Goal: Task Accomplishment & Management: Manage account settings

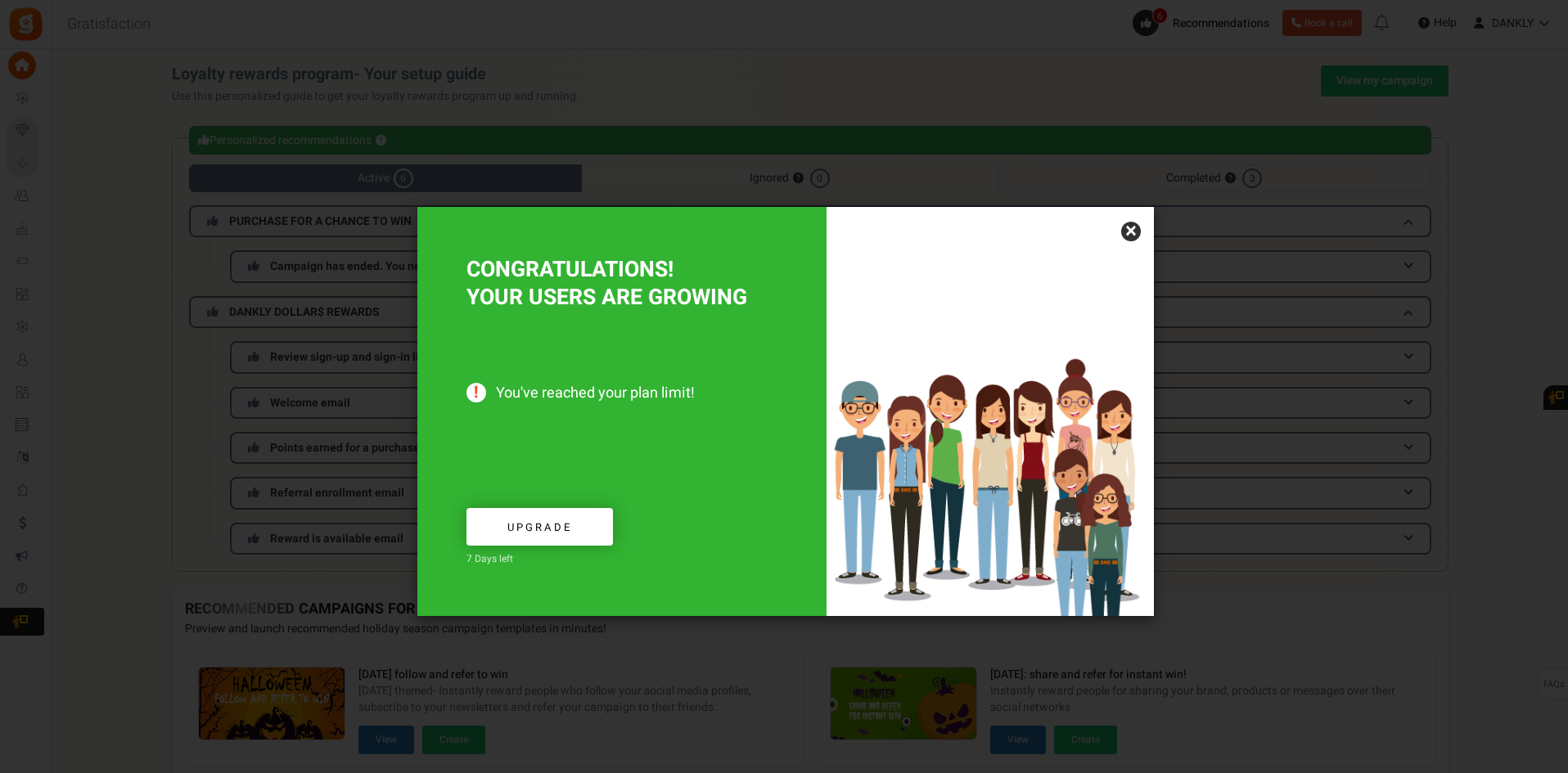
click at [1127, 232] on link "×" at bounding box center [1130, 232] width 20 height 20
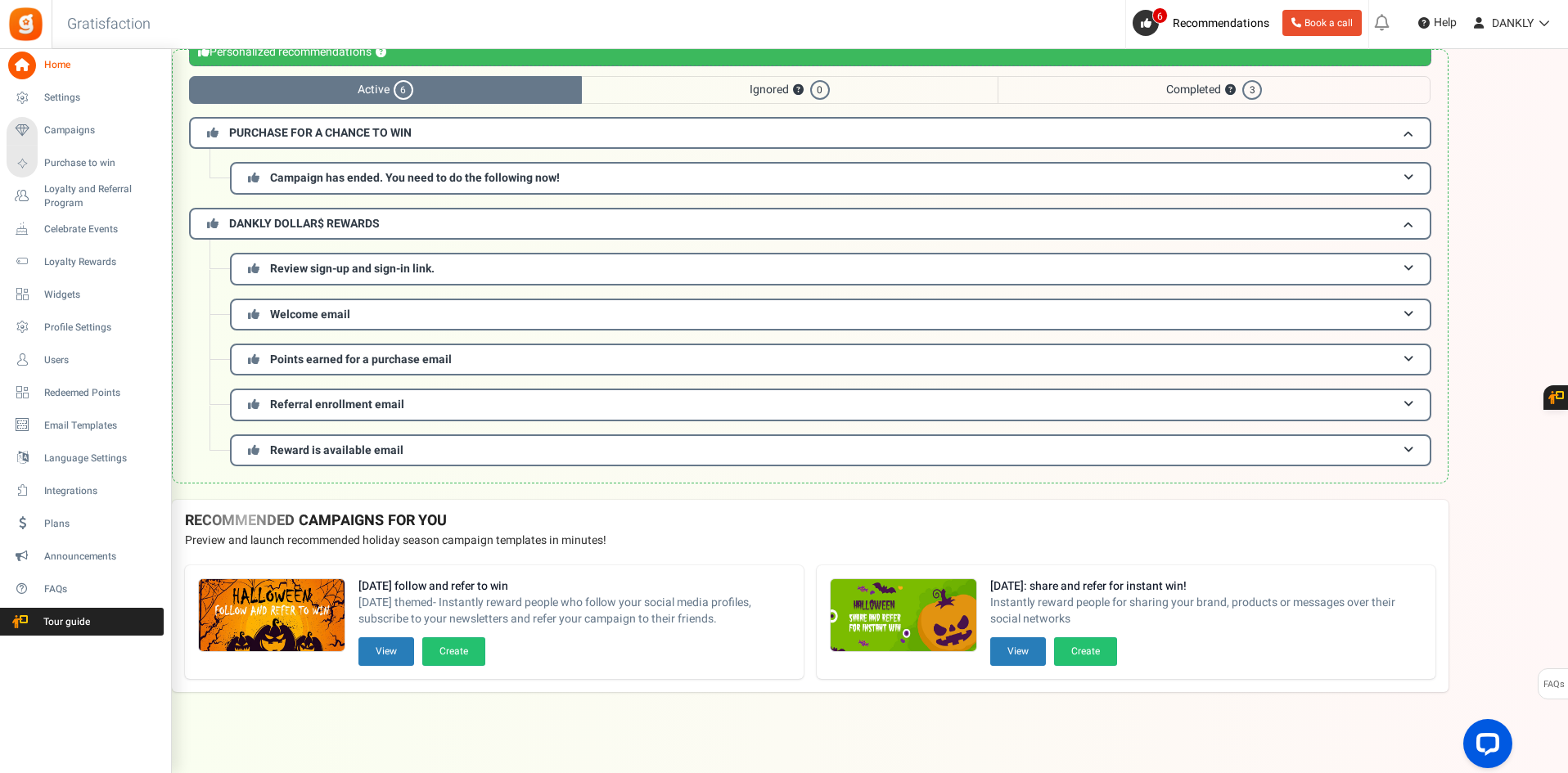
scroll to position [89, 0]
click at [75, 137] on span "Campaigns" at bounding box center [101, 130] width 115 height 14
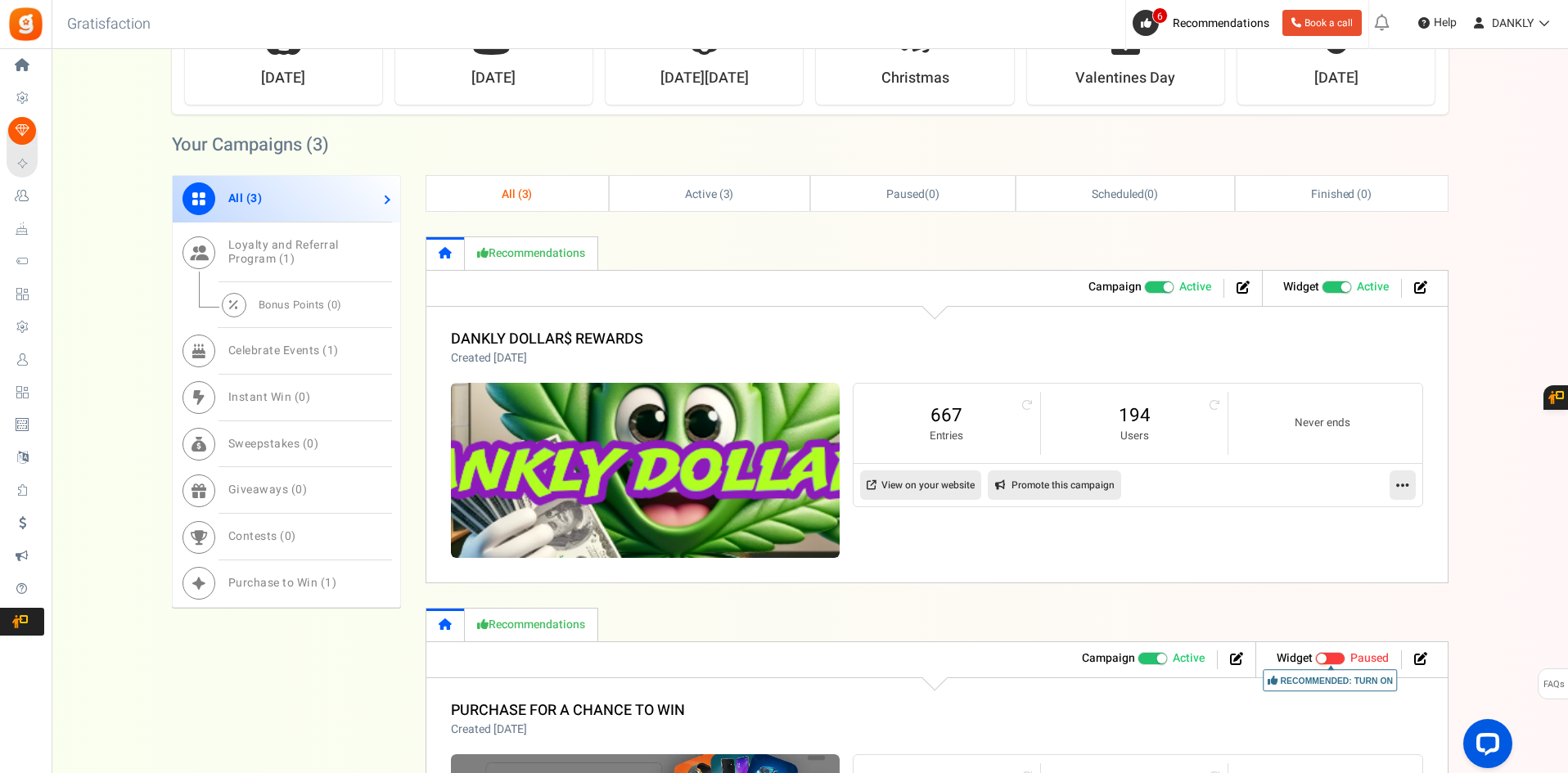
scroll to position [409, 0]
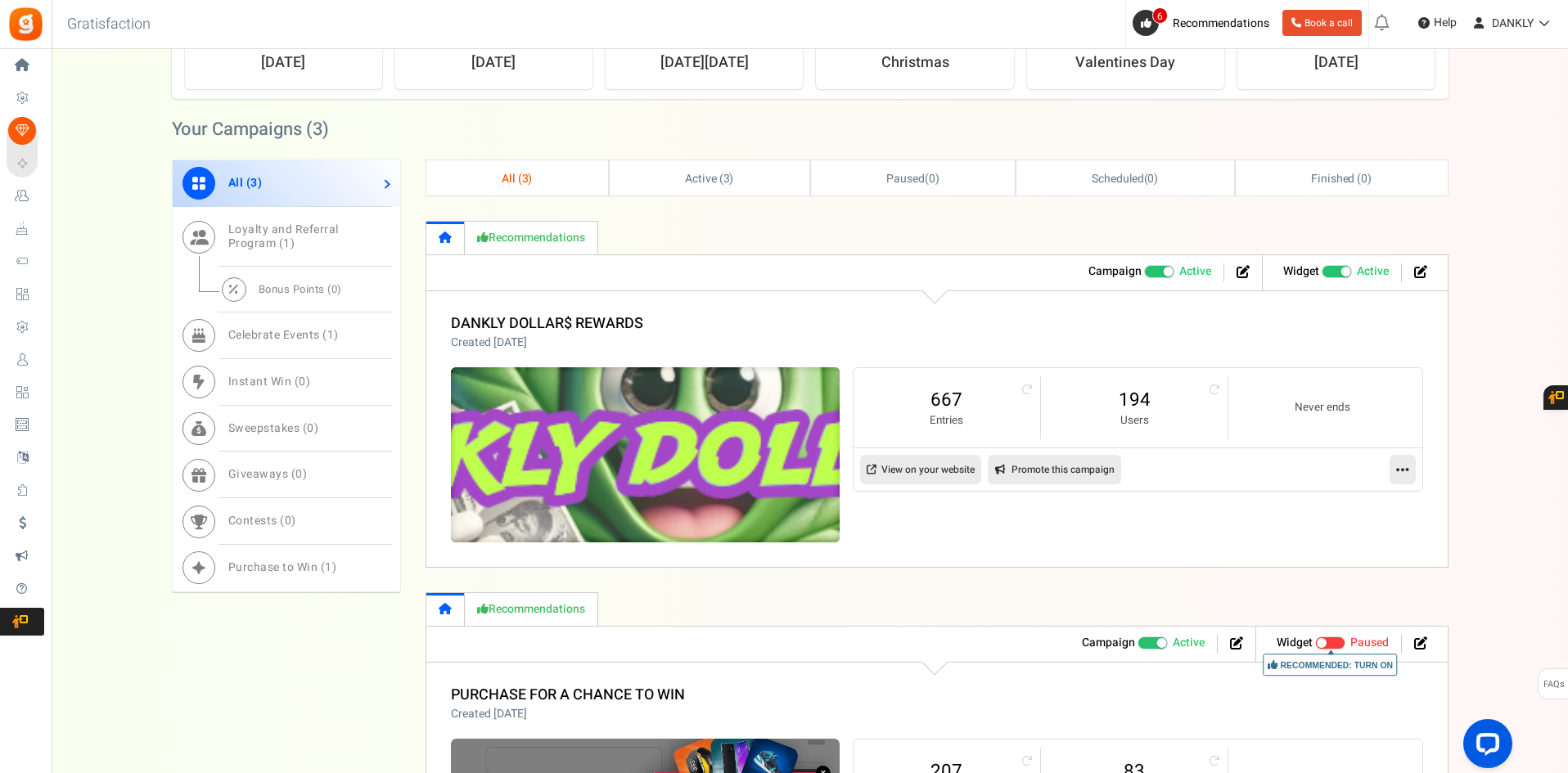
click at [609, 432] on img at bounding box center [644, 455] width 583 height 263
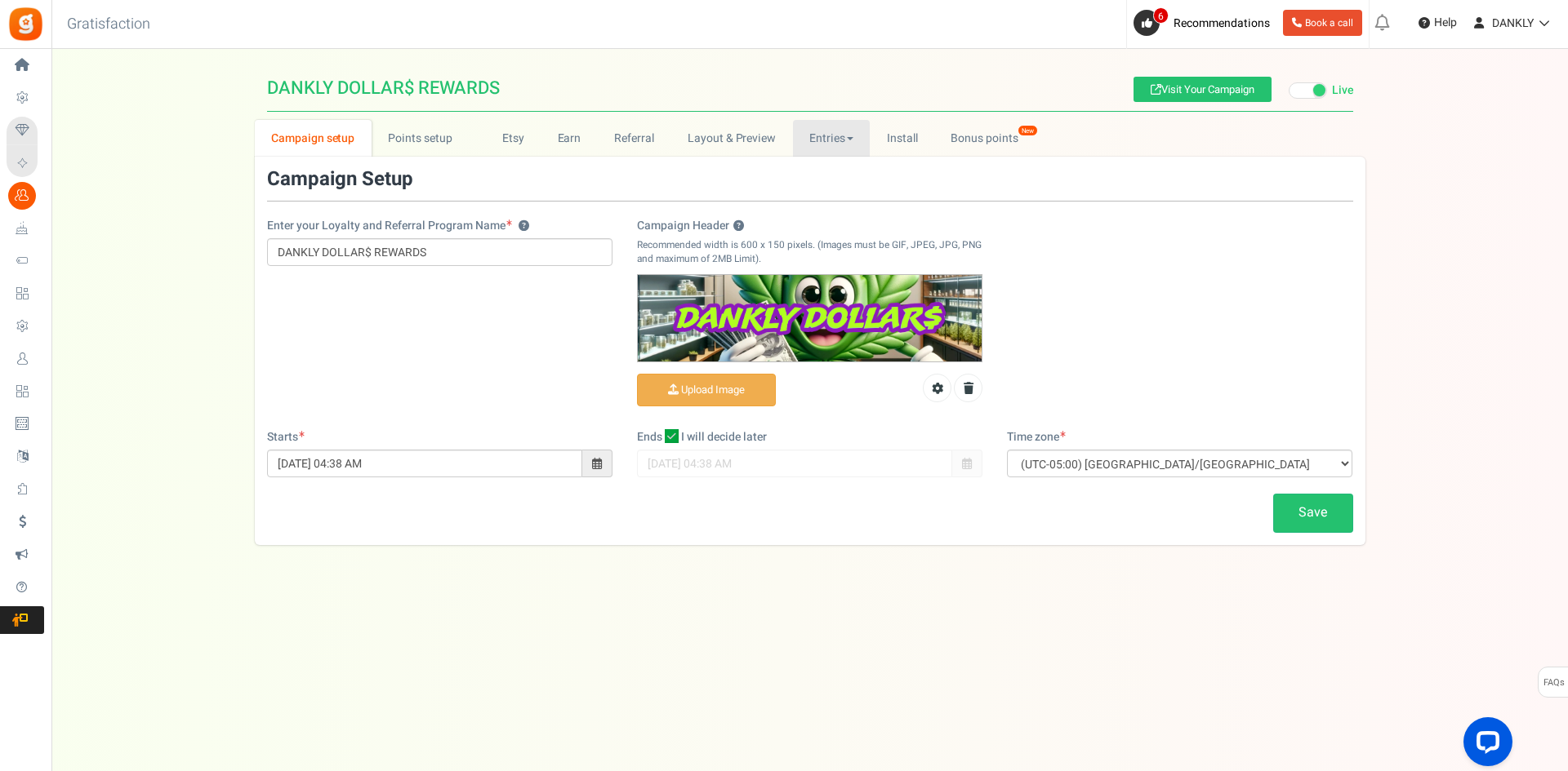
click at [851, 136] on link "Entries" at bounding box center [831, 138] width 77 height 37
click at [838, 179] on link "Entries" at bounding box center [858, 174] width 131 height 24
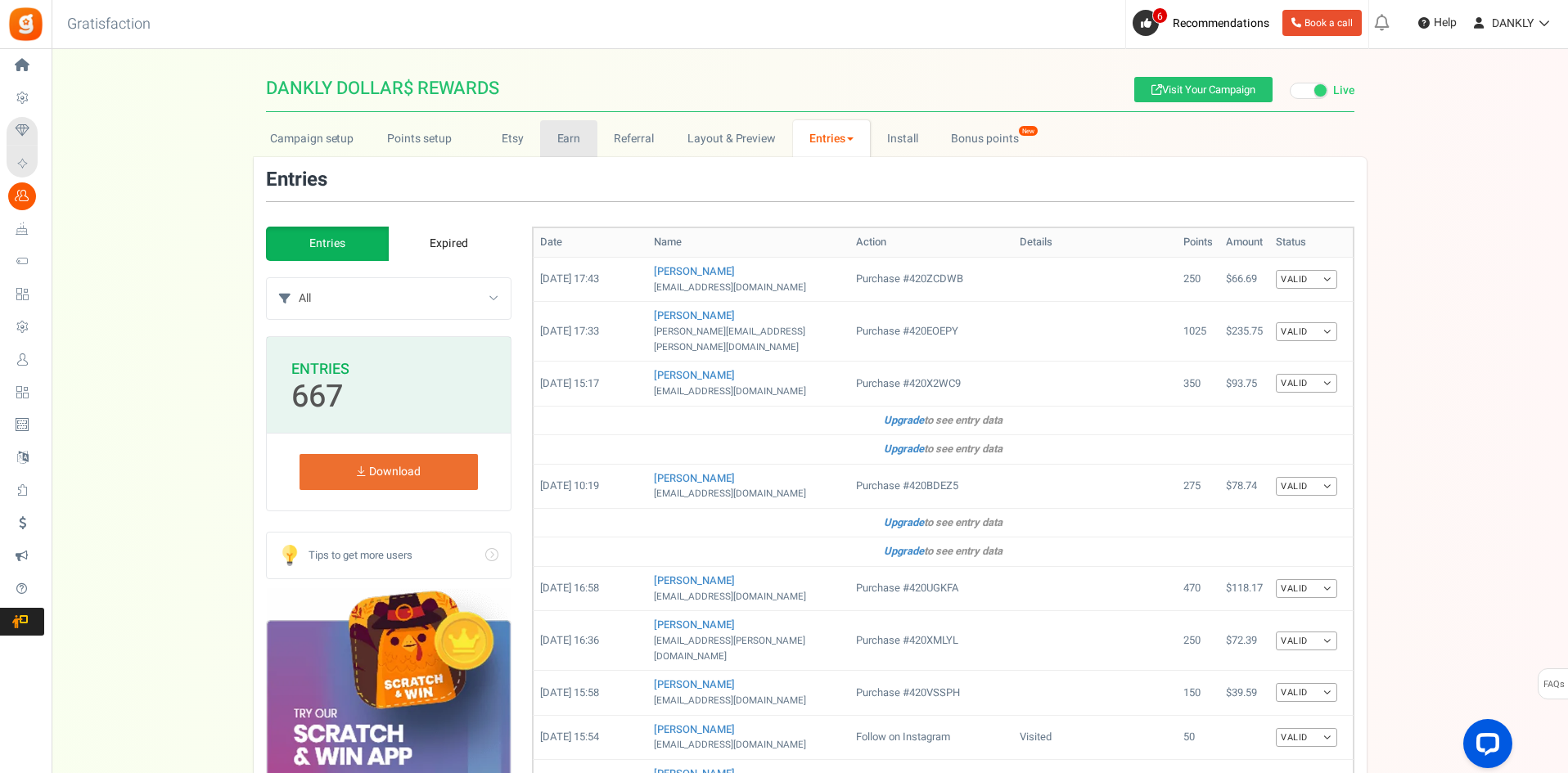
click at [562, 137] on link "Earn" at bounding box center [568, 138] width 57 height 37
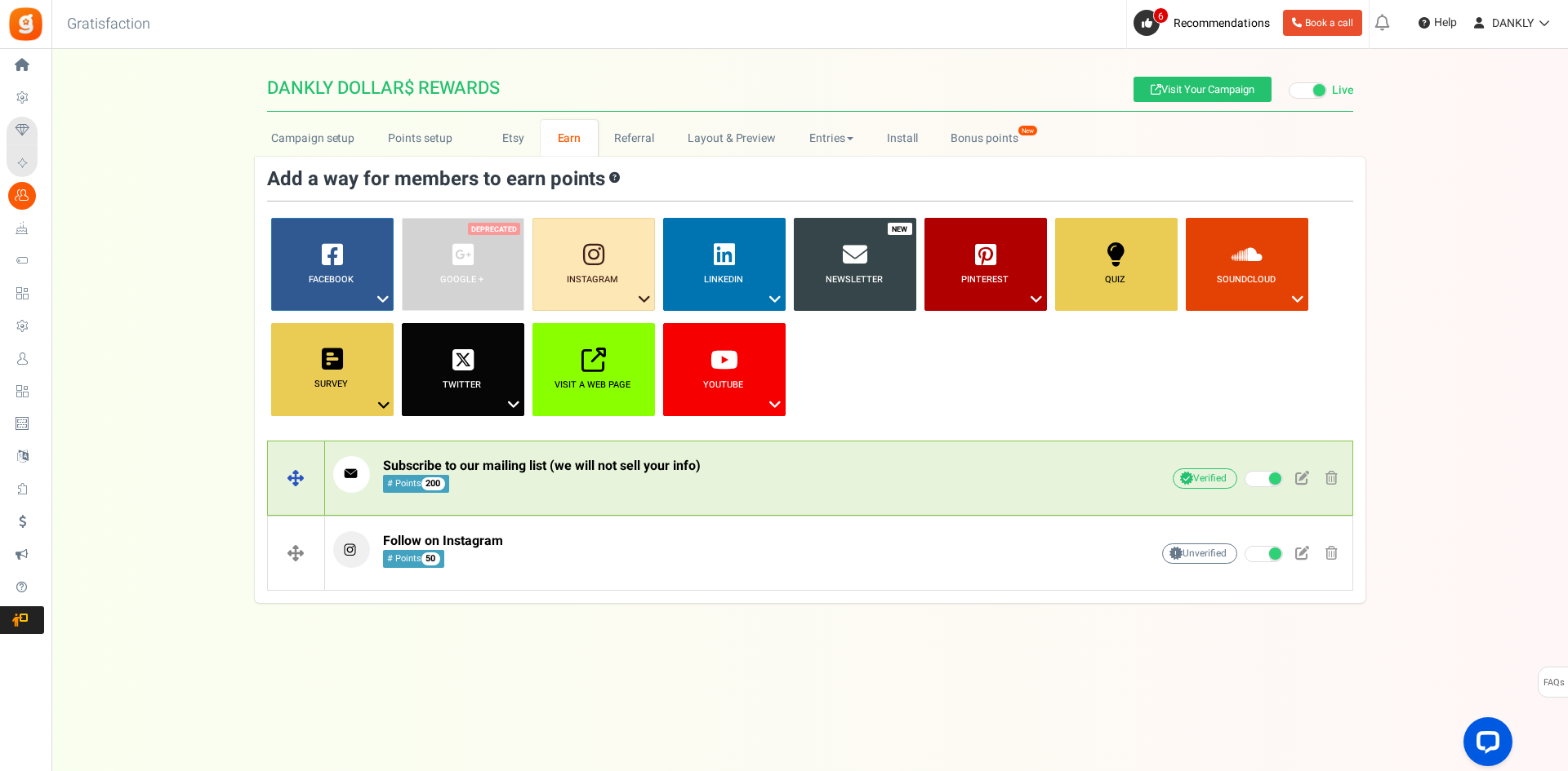
click at [618, 478] on span "Subscribe to our mailing list (we will not sell your info) # Points 200" at bounding box center [542, 475] width 318 height 35
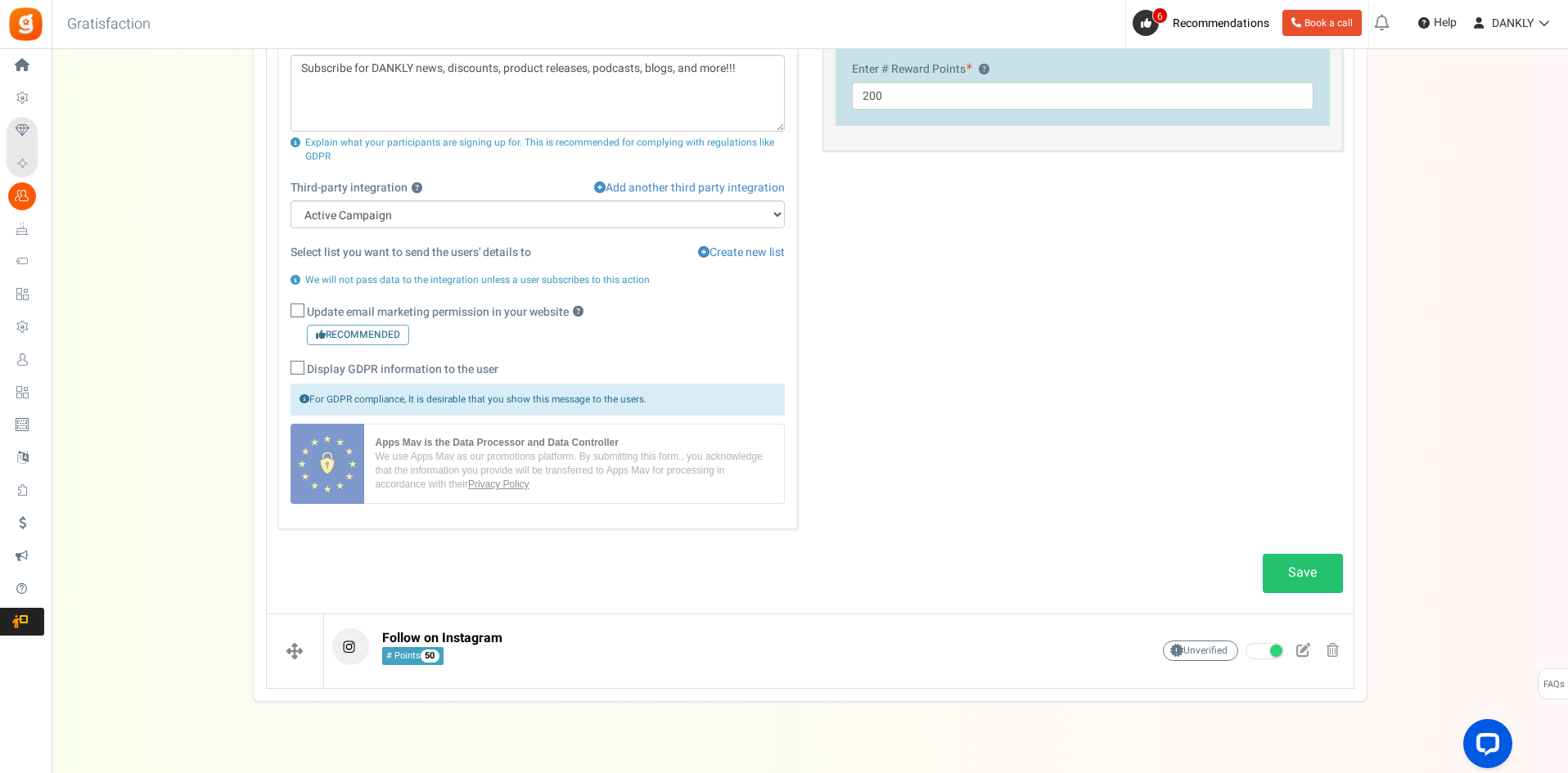
scroll to position [655, 0]
click at [374, 228] on div "None Active Campaign Select ESP To sync entrants’ details, please select an ESP…" at bounding box center [537, 243] width 495 height 87
click at [384, 216] on select "None Active Campaign" at bounding box center [537, 213] width 495 height 28
click at [813, 325] on div "General Title ? Subscribe to our mailing list (we will not sell your info) Desc…" at bounding box center [810, 231] width 1090 height 627
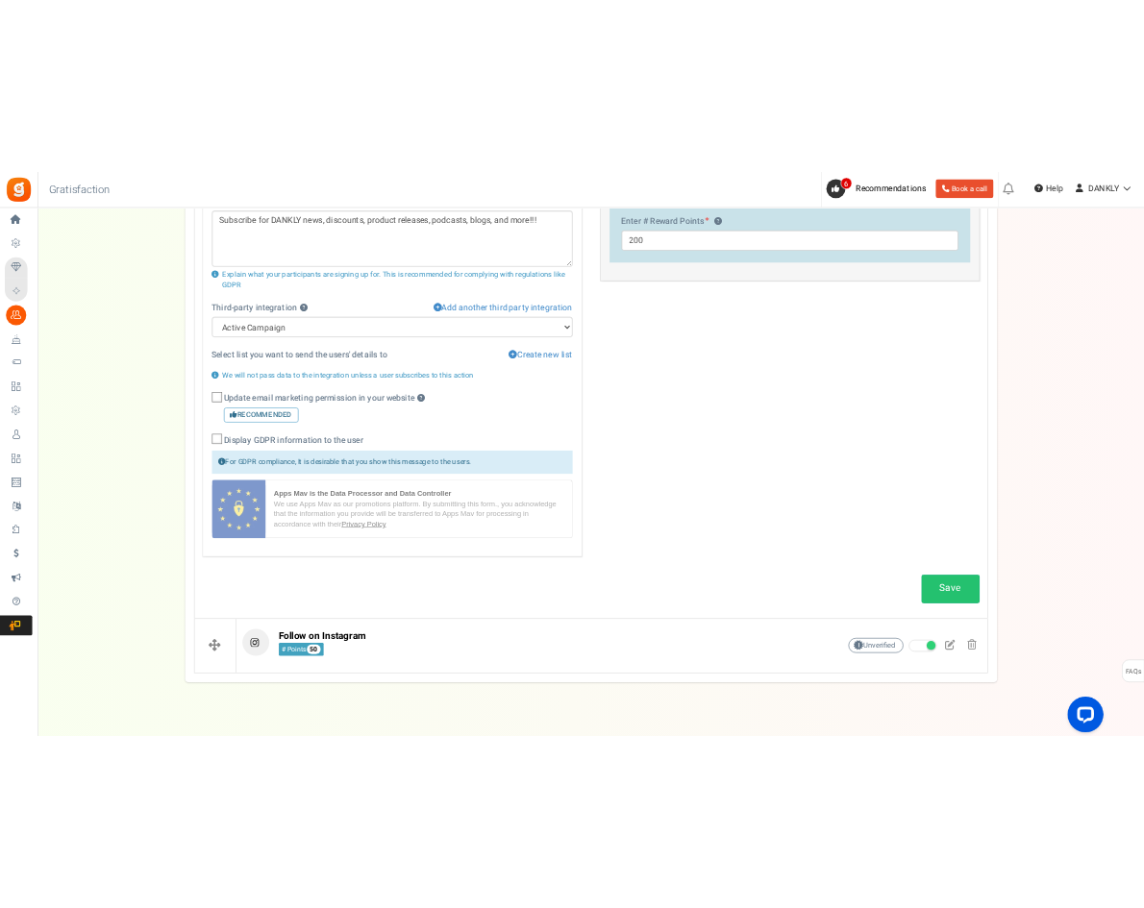
scroll to position [826, 0]
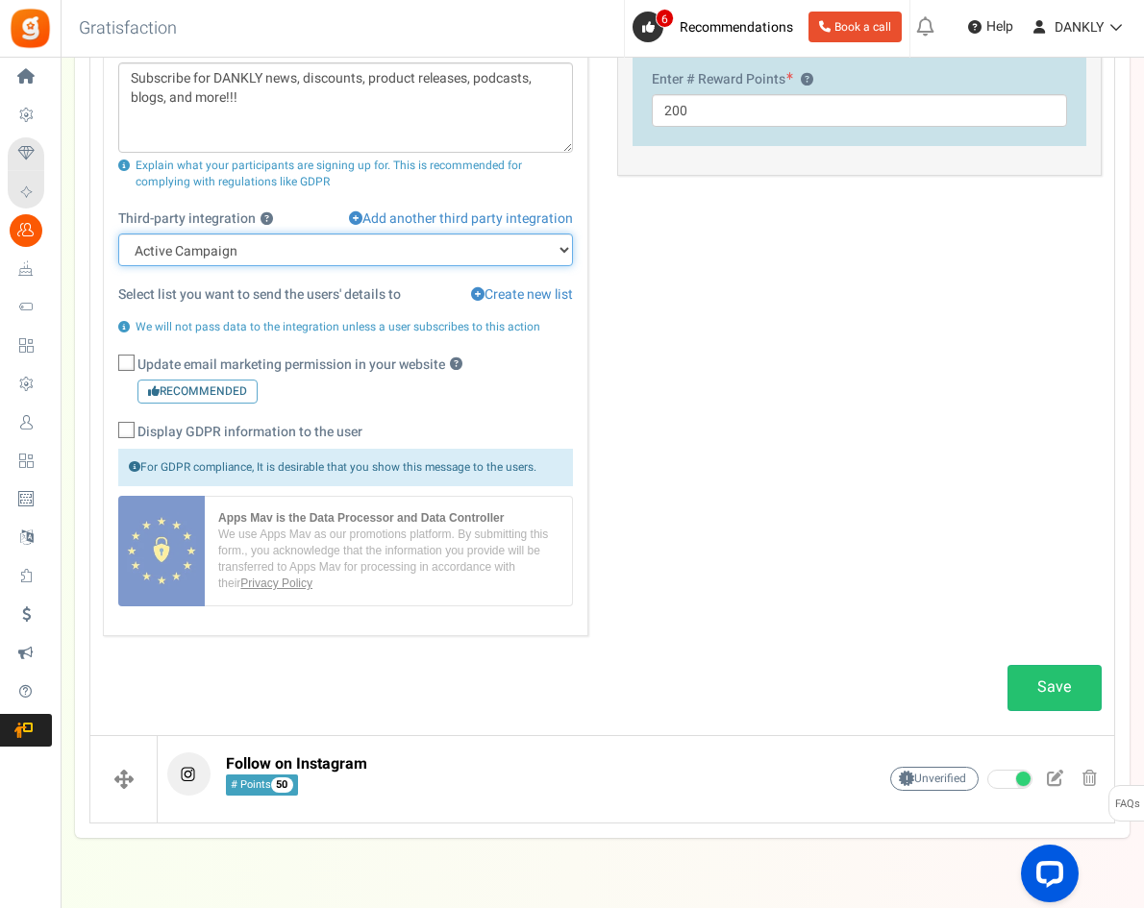
click at [289, 243] on select "None Active Campaign" at bounding box center [345, 250] width 455 height 33
click at [118, 257] on select "None Active Campaign" at bounding box center [345, 250] width 455 height 33
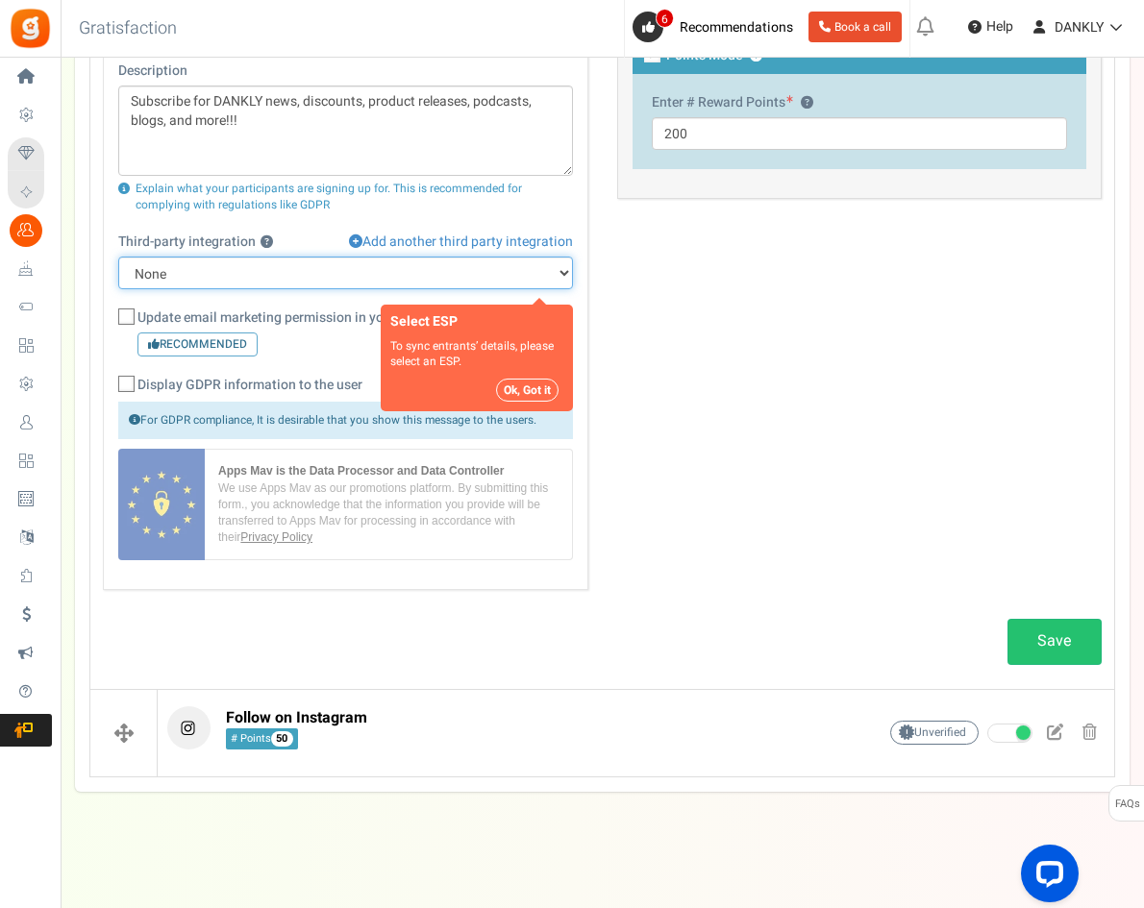
click at [262, 270] on select "None Active Campaign" at bounding box center [345, 273] width 455 height 33
select select "11"
click at [118, 257] on select "None Active Campaign" at bounding box center [345, 273] width 455 height 33
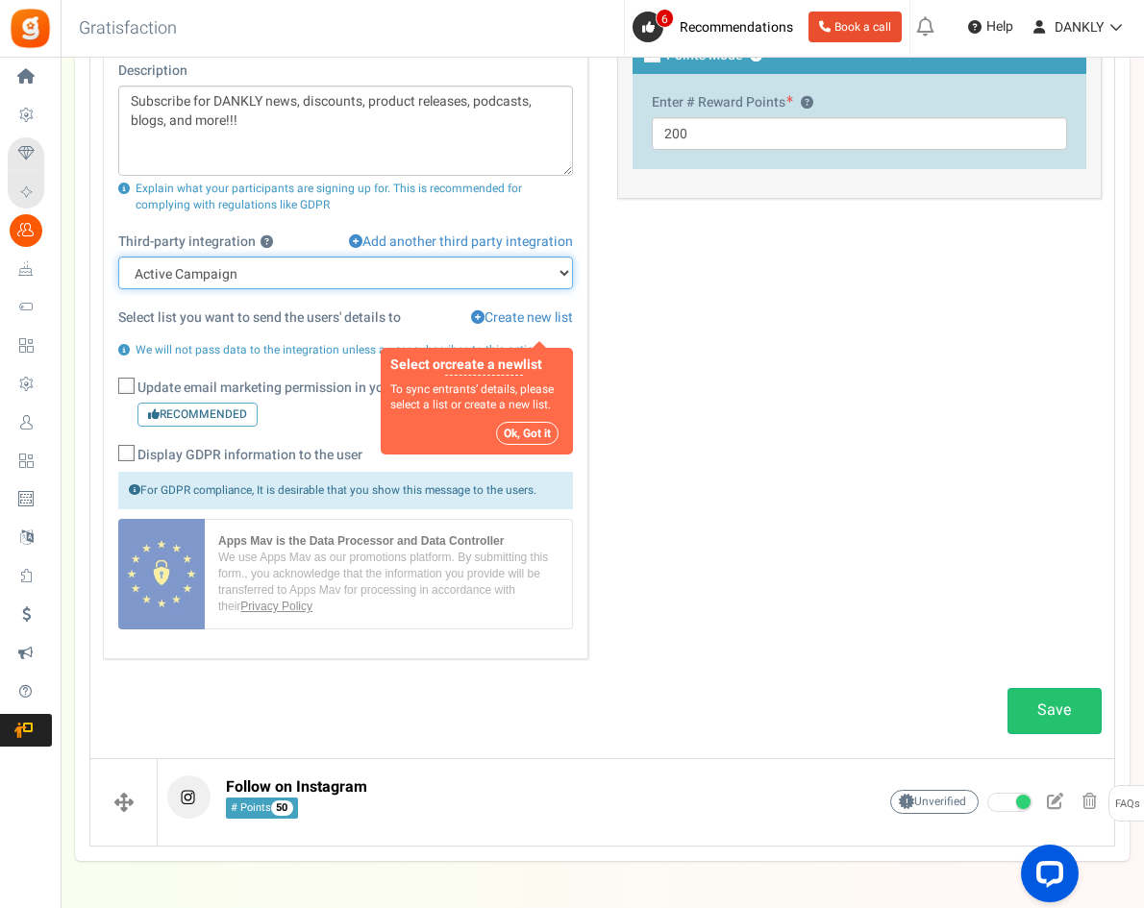
scroll to position [826, 0]
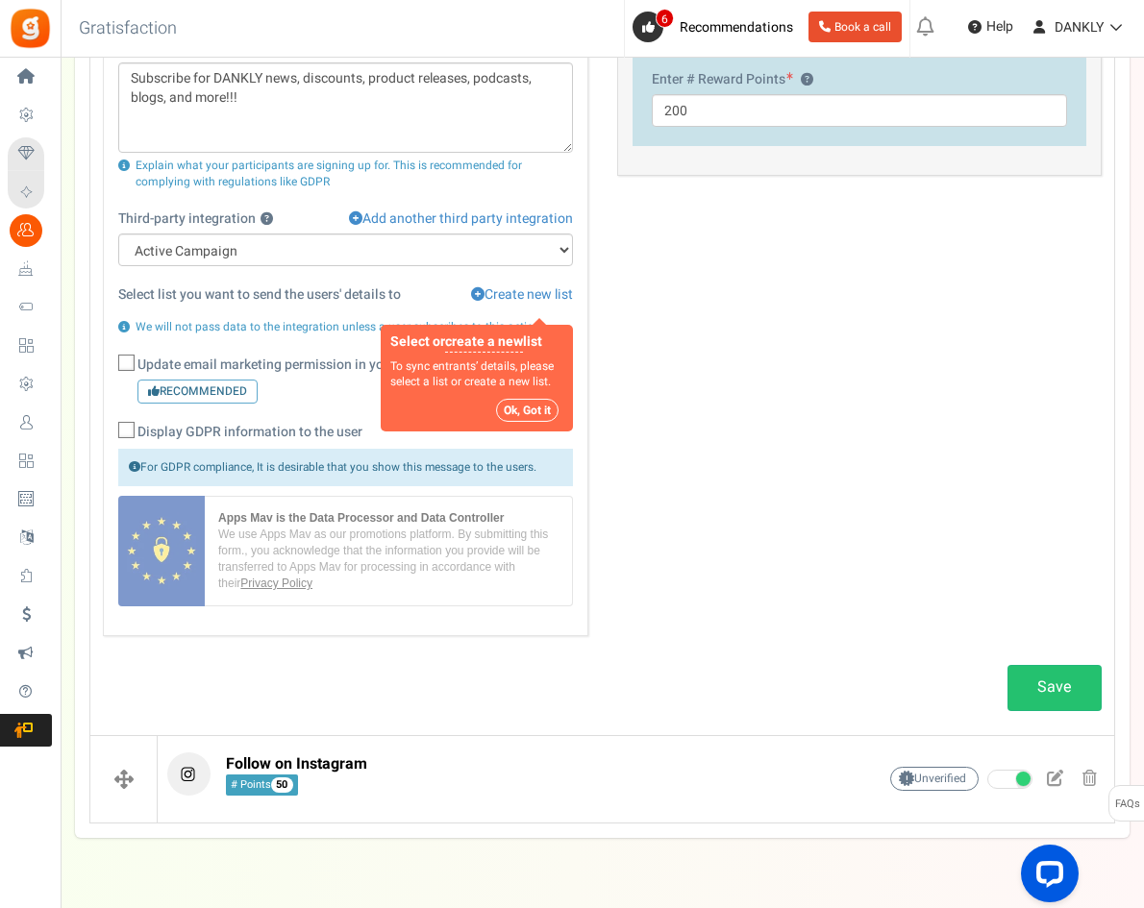
click at [738, 340] on div "General Title ? Subscribe to our mailing list (we will not sell your info) Desc…" at bounding box center [602, 279] width 1028 height 753
click at [397, 234] on select "None Active Campaign" at bounding box center [345, 250] width 455 height 33
click at [881, 311] on div "General Title ? Subscribe to our mailing list (we will not sell your info) Desc…" at bounding box center [602, 279] width 1028 height 753
click at [498, 232] on div "Third-party integration ? Add another third party integration" at bounding box center [345, 222] width 455 height 24
click at [485, 247] on select "None Active Campaign" at bounding box center [345, 250] width 455 height 33
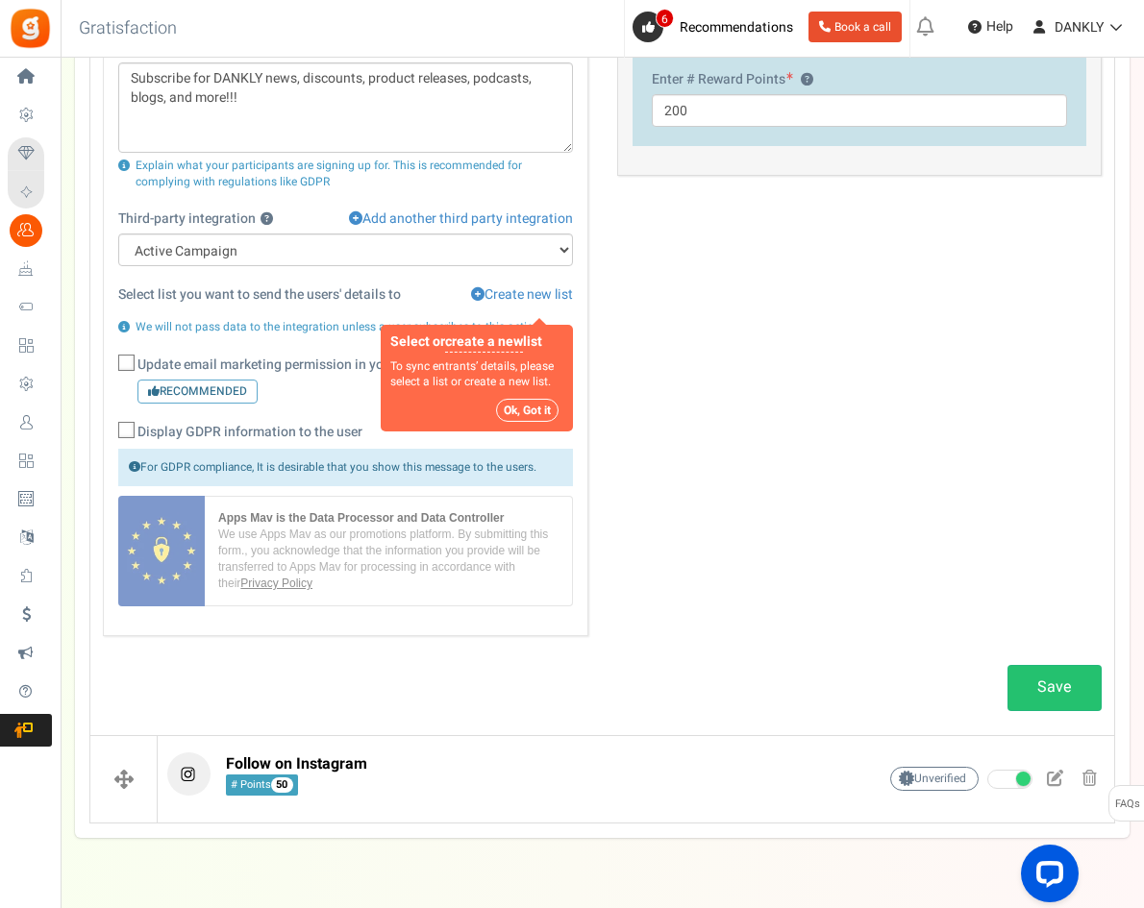
click at [766, 306] on div "General Title ? Subscribe to our mailing list (we will not sell your info) Desc…" at bounding box center [602, 279] width 1028 height 753
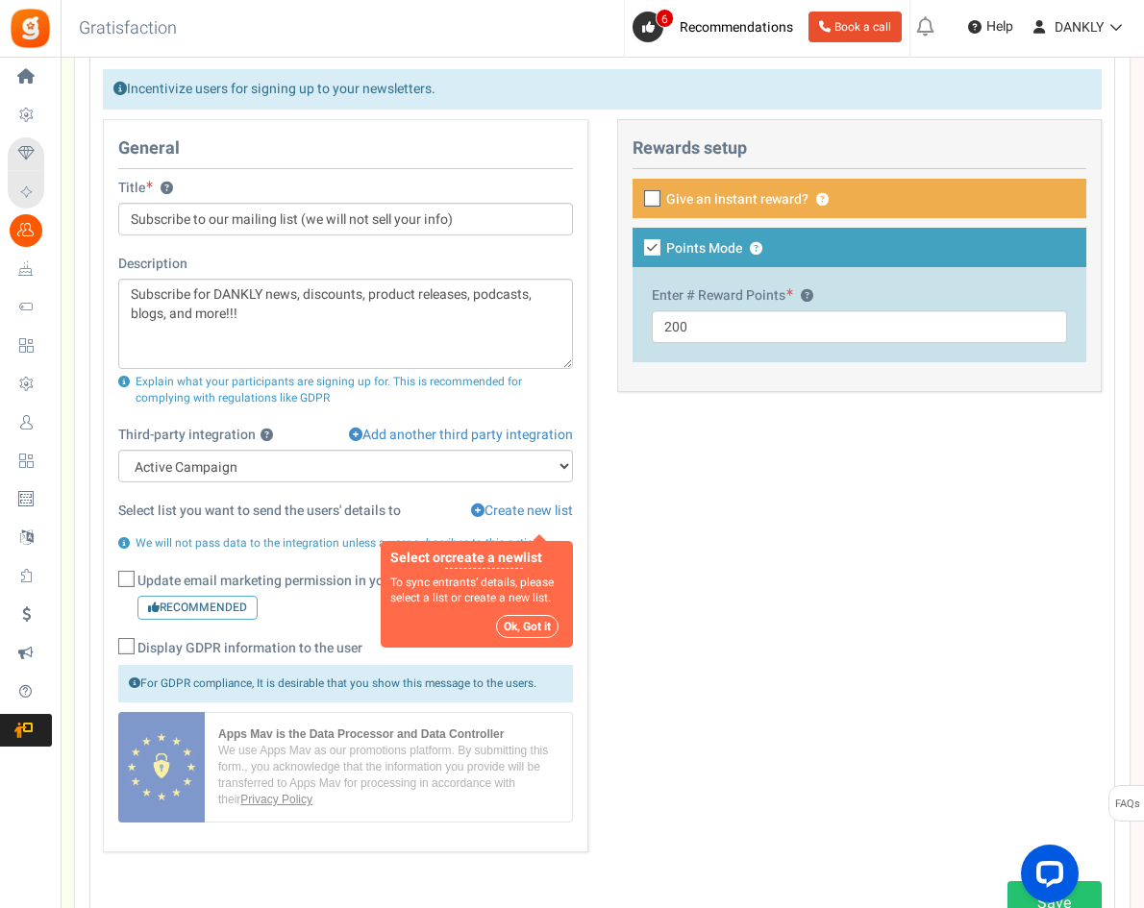
scroll to position [537, 0]
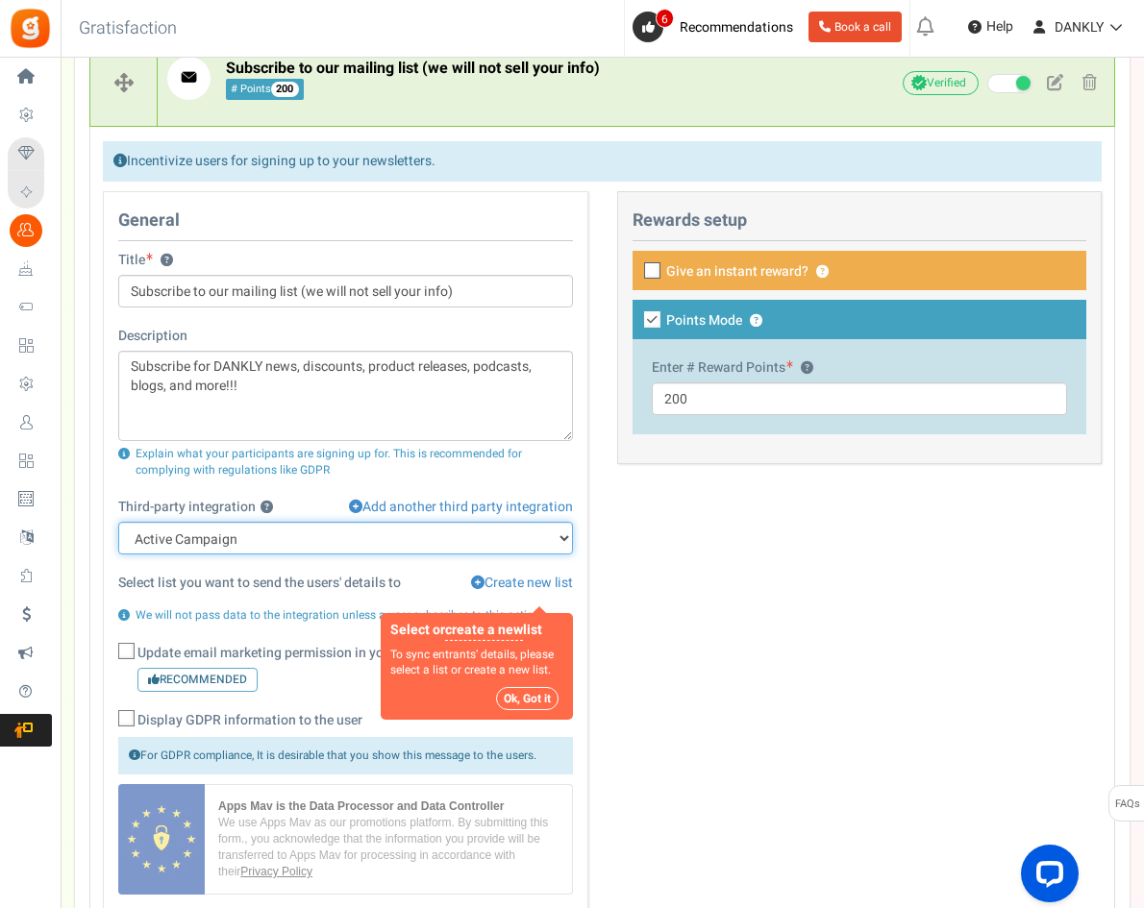
click at [560, 532] on select "None Active Campaign" at bounding box center [345, 538] width 455 height 33
click at [771, 515] on div "General Title ? Subscribe to our mailing list (we will not sell your info) Desc…" at bounding box center [602, 567] width 1028 height 753
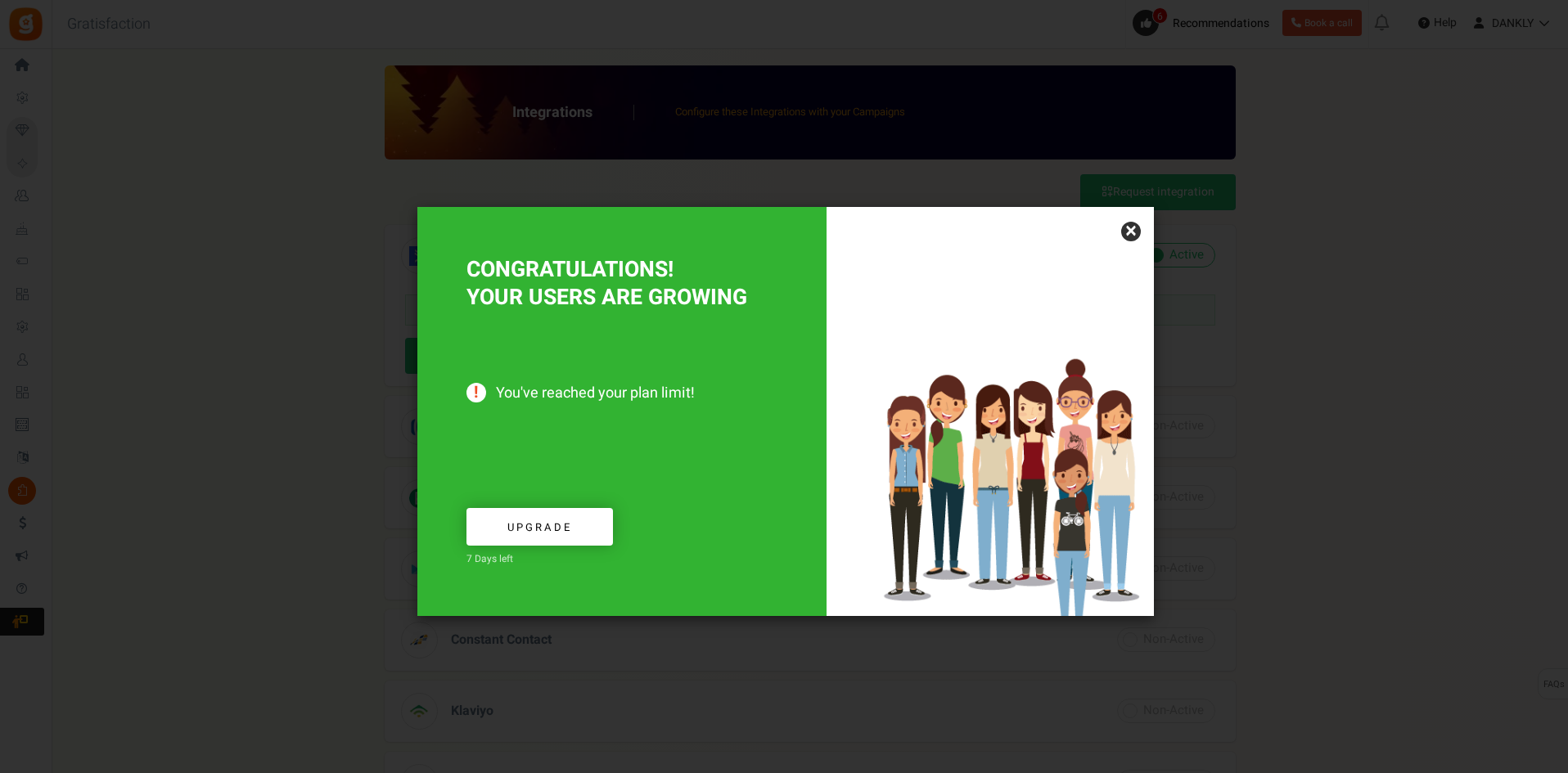
click at [1125, 229] on link "×" at bounding box center [1130, 232] width 20 height 20
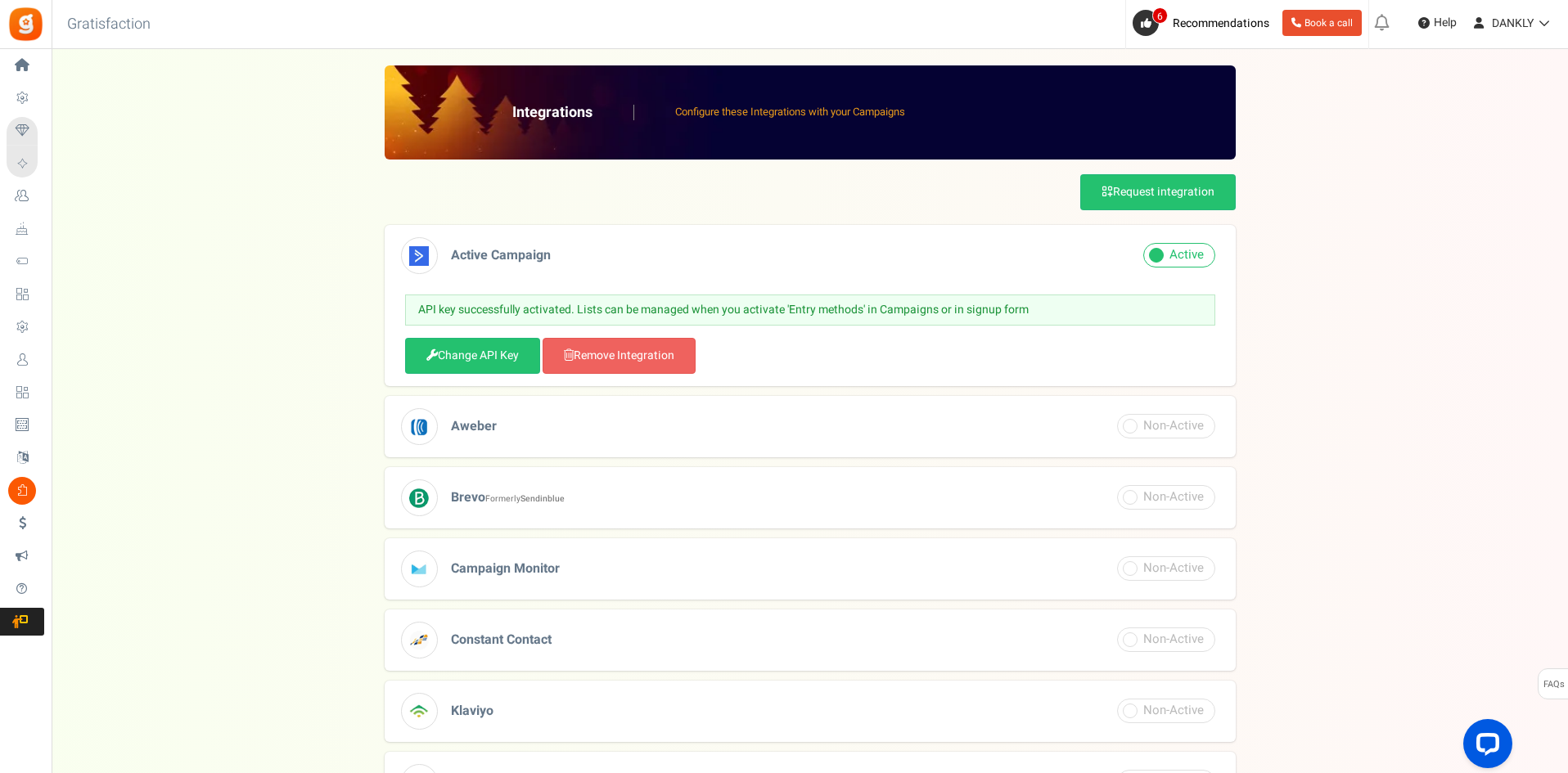
click at [1016, 300] on p "API key successfully activated. Lists can be managed when you activate 'Entry m…" at bounding box center [810, 310] width 810 height 31
click at [1196, 257] on span at bounding box center [1179, 255] width 72 height 25
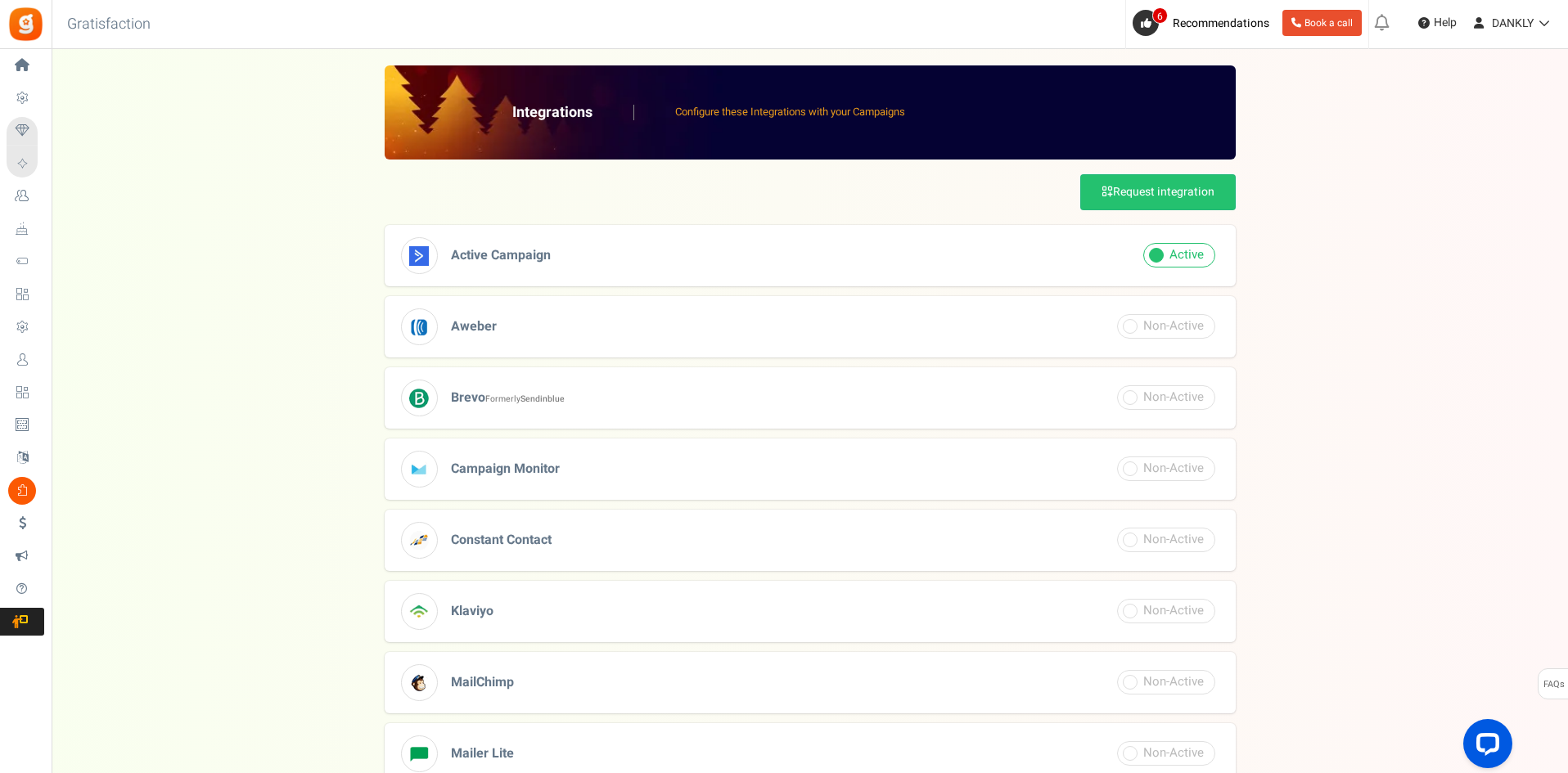
click at [1196, 257] on span at bounding box center [1179, 255] width 72 height 25
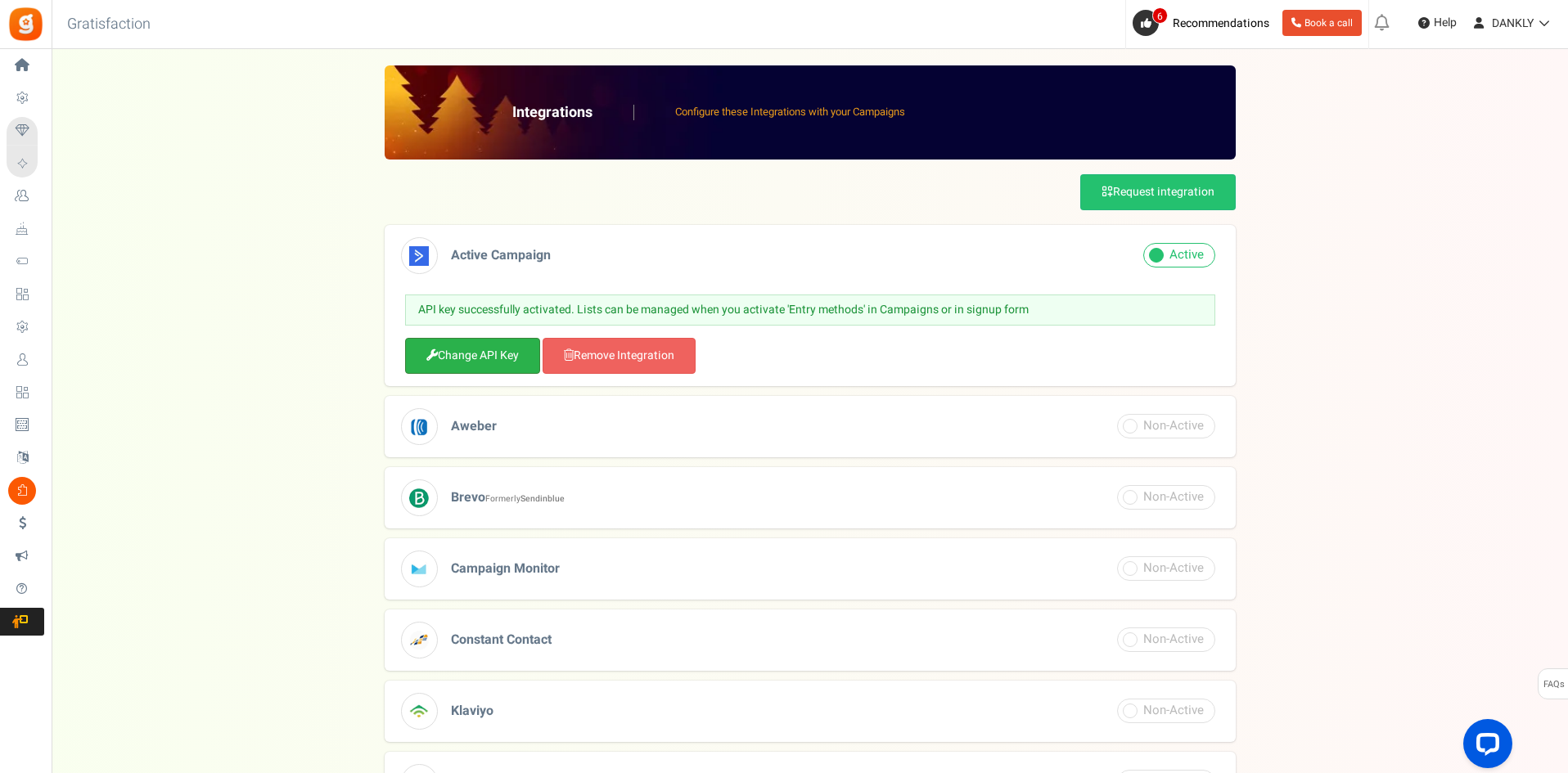
click at [459, 359] on link "Change API Key" at bounding box center [472, 356] width 135 height 36
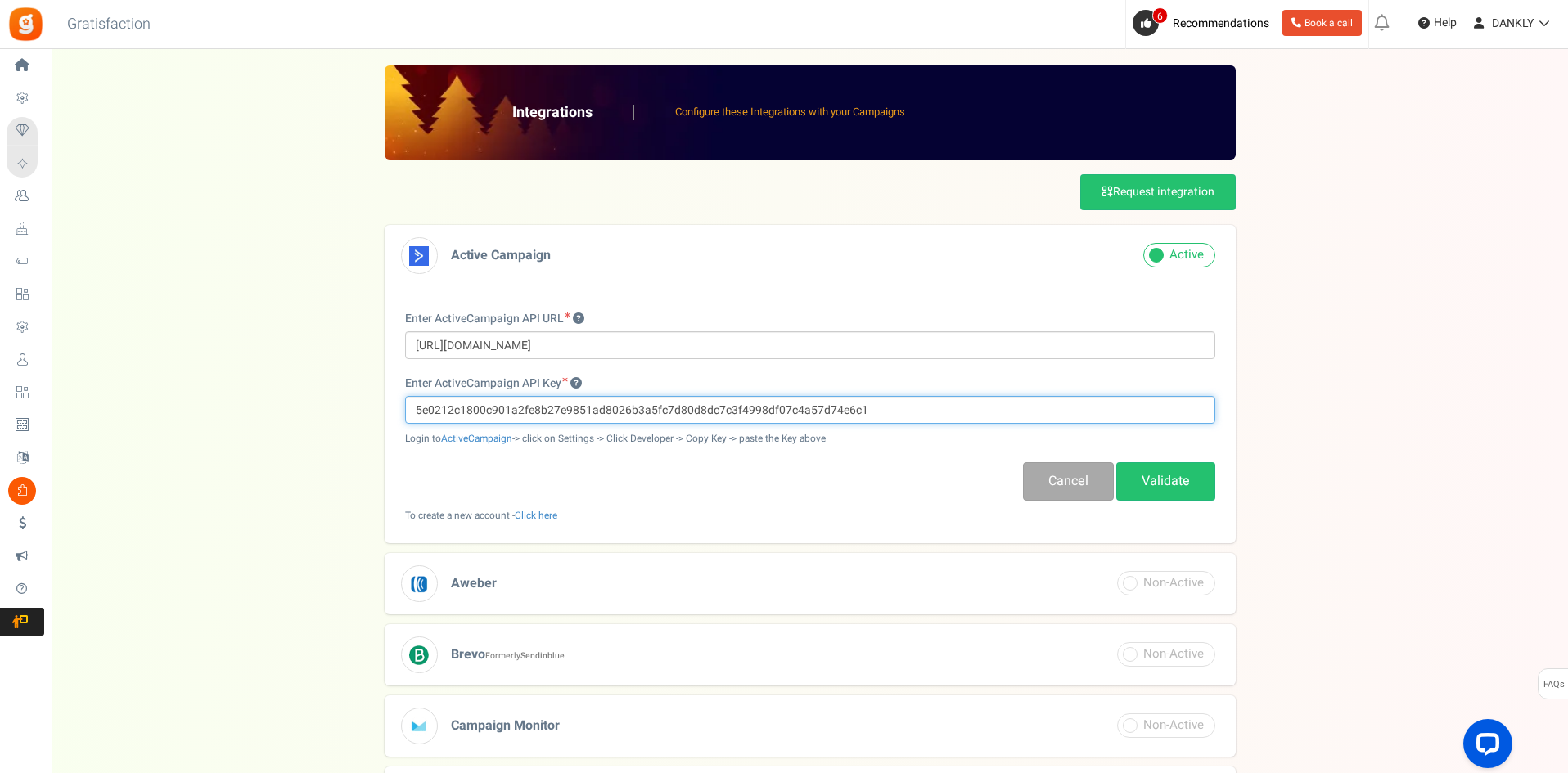
click at [655, 407] on input "5e0212c1800c901a2fe8b27e9851ad8026b3a5fc7d80d8dc7c3f4998df07c4a57d74e6c1" at bounding box center [810, 409] width 810 height 28
click at [645, 507] on div "Enter ActiveCampaign API URL https://danklydelivery76092.api-us1.com Enter Acti…" at bounding box center [810, 416] width 810 height 212
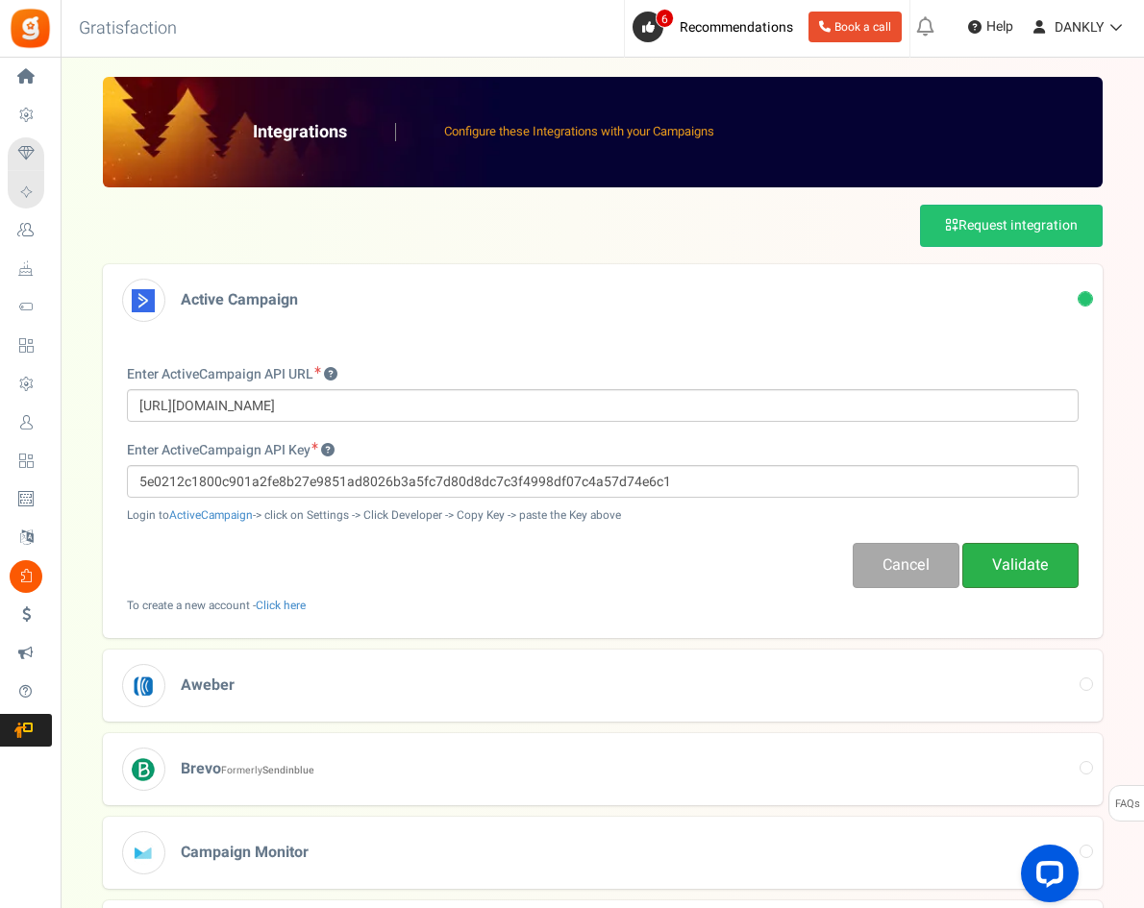
click at [997, 565] on link "Validate" at bounding box center [1020, 565] width 116 height 45
click at [1053, 560] on link "Validate" at bounding box center [1020, 565] width 116 height 45
drag, startPoint x: 451, startPoint y: 383, endPoint x: 613, endPoint y: 384, distance: 162.5
click at [613, 384] on div "Api Error : API Key or API URL is incorrect. Please check and try again. × Clos…" at bounding box center [603, 489] width 952 height 249
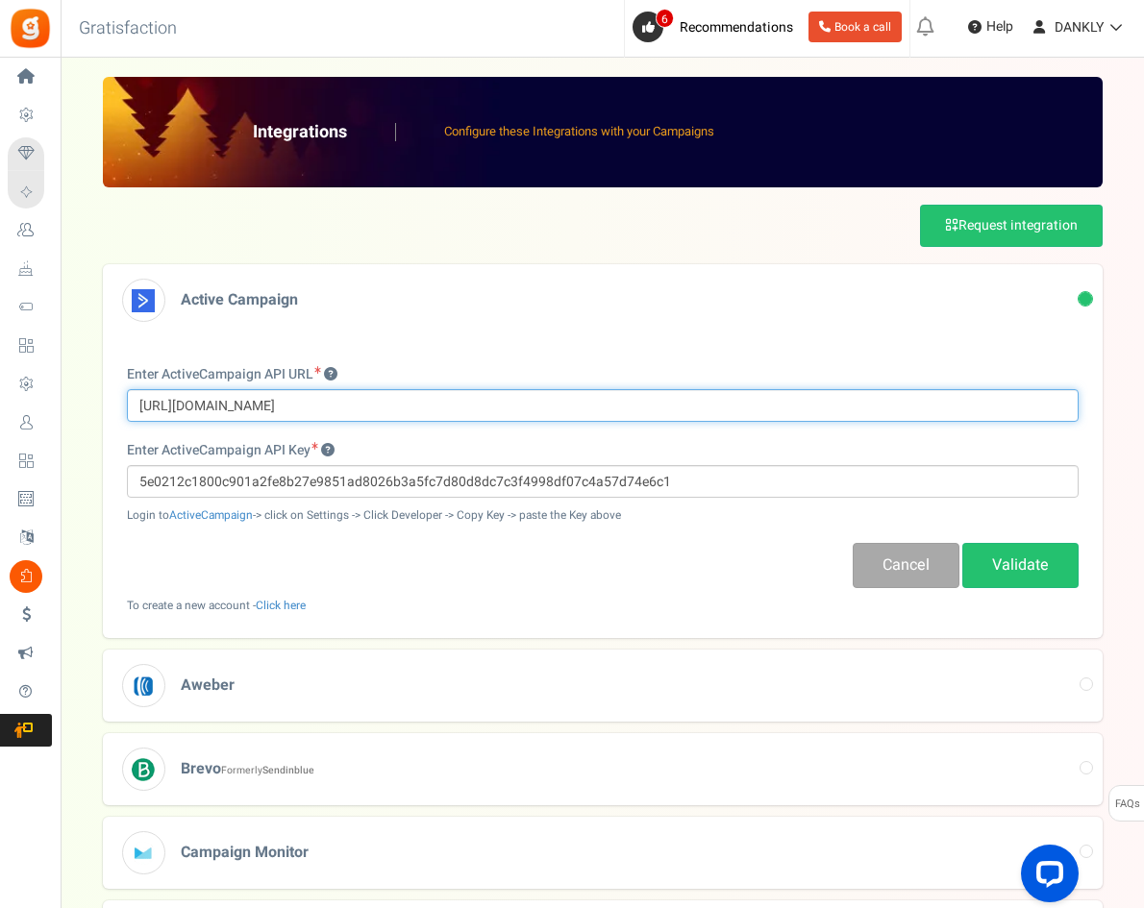
click at [761, 416] on input "[URL][DOMAIN_NAME]" at bounding box center [603, 405] width 952 height 33
click at [505, 389] on input "[URL][DOMAIN_NAME]" at bounding box center [603, 405] width 952 height 33
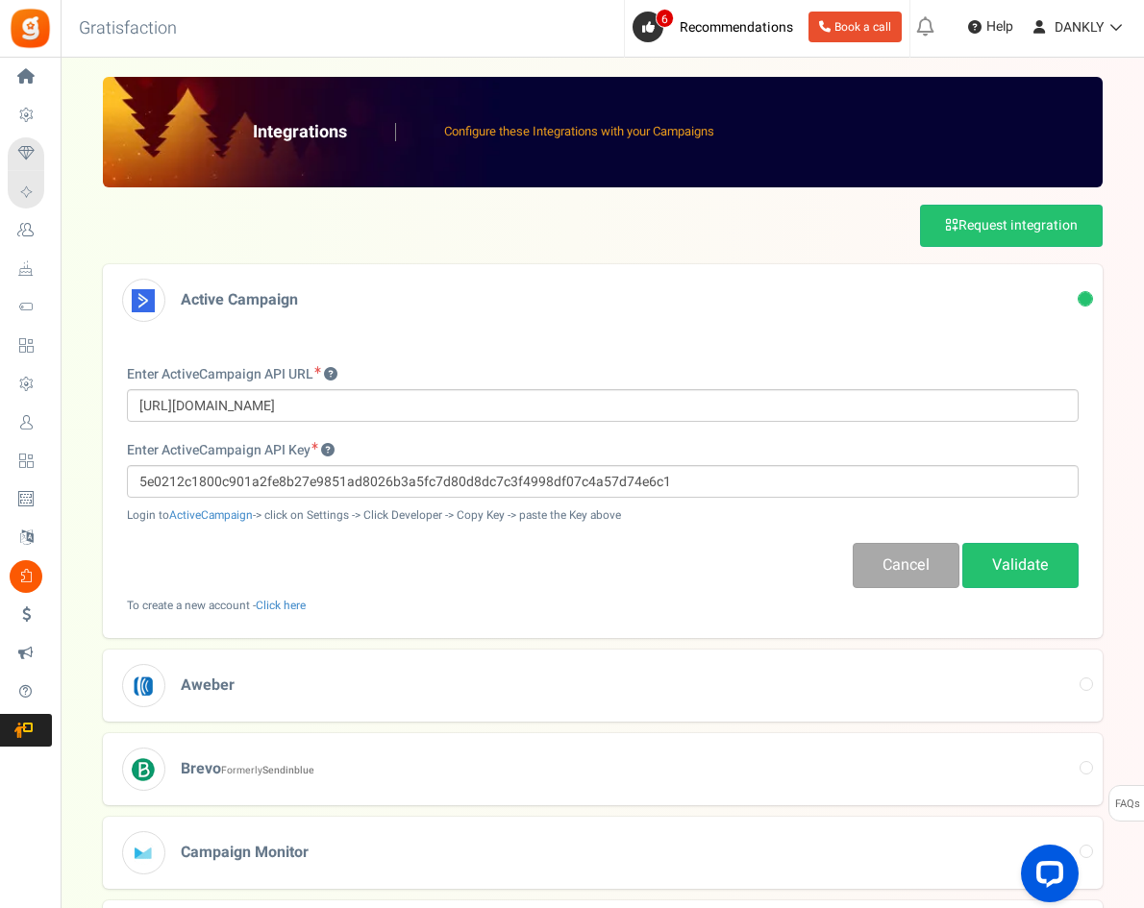
click at [624, 498] on div "Enter ActiveCampaign API Key 5e0212c1800c901a2fe8b27e9851ad8026b3a5fc7d80d8dc7c…" at bounding box center [603, 482] width 952 height 83
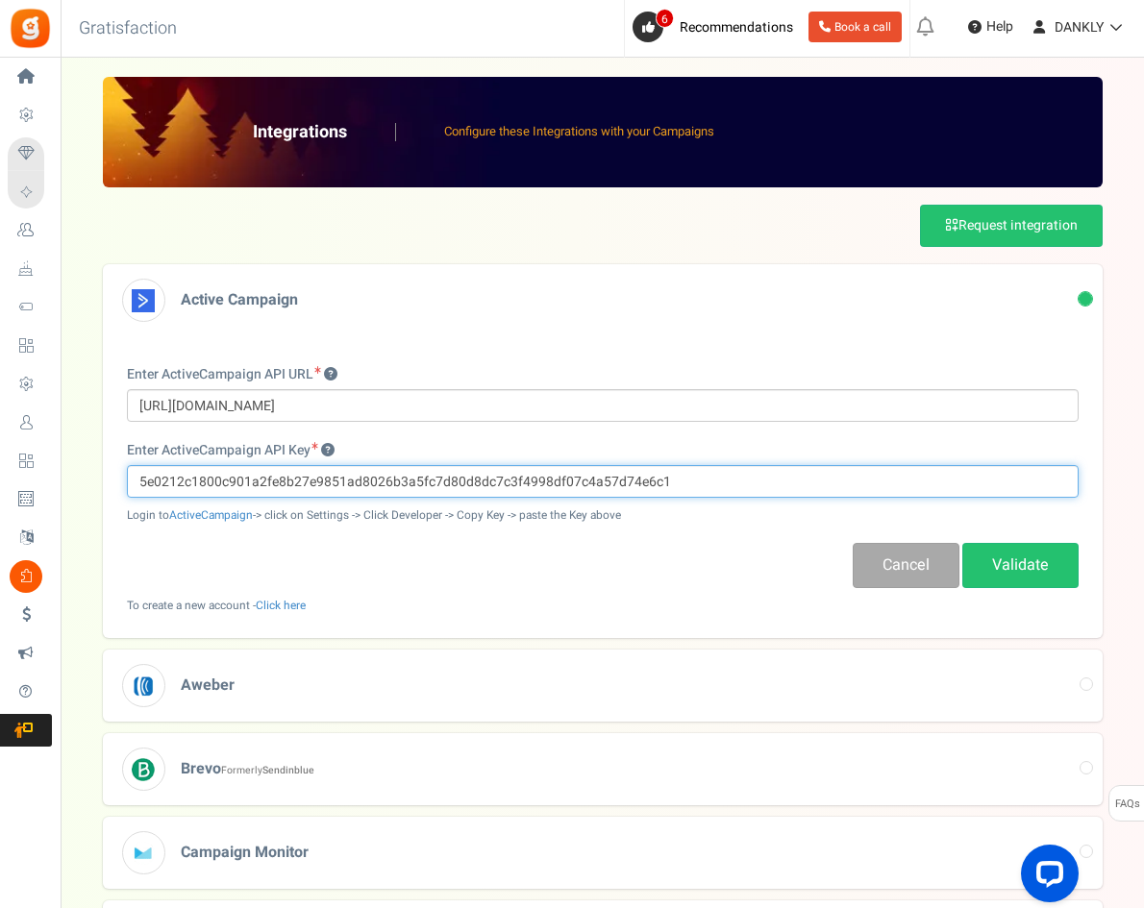
click at [626, 479] on input "5e0212c1800c901a2fe8b27e9851ad8026b3a5fc7d80d8dc7c3f4998df07c4a57d74e6c1" at bounding box center [603, 481] width 952 height 33
